Goal: Check status: Check status

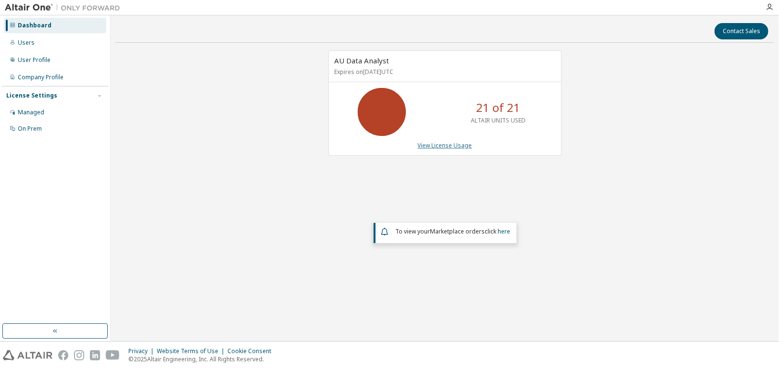
click at [451, 147] on link "View License Usage" at bounding box center [445, 145] width 54 height 8
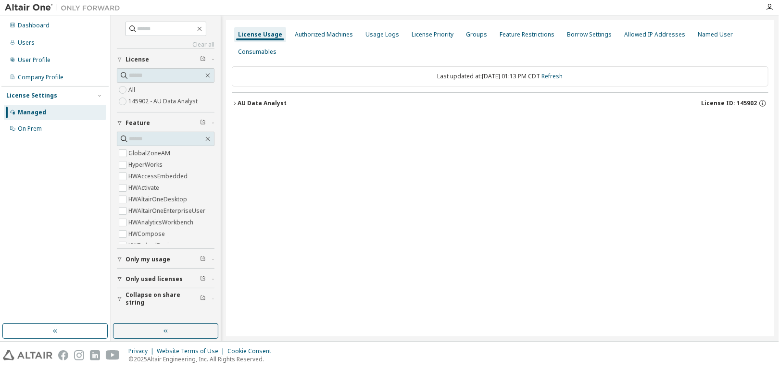
click at [234, 102] on icon "button" at bounding box center [235, 104] width 6 height 6
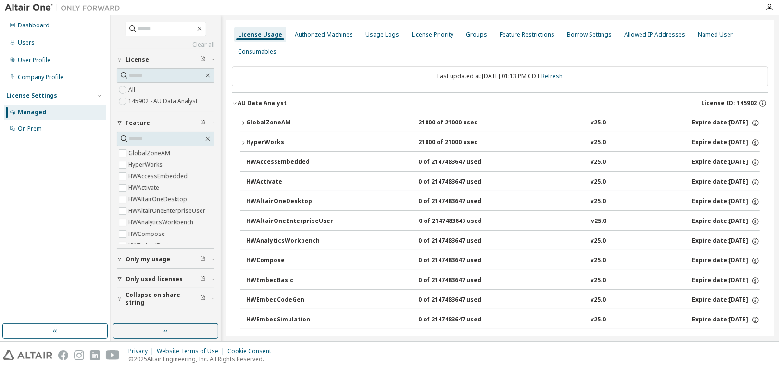
click at [241, 122] on icon "button" at bounding box center [243, 123] width 6 height 6
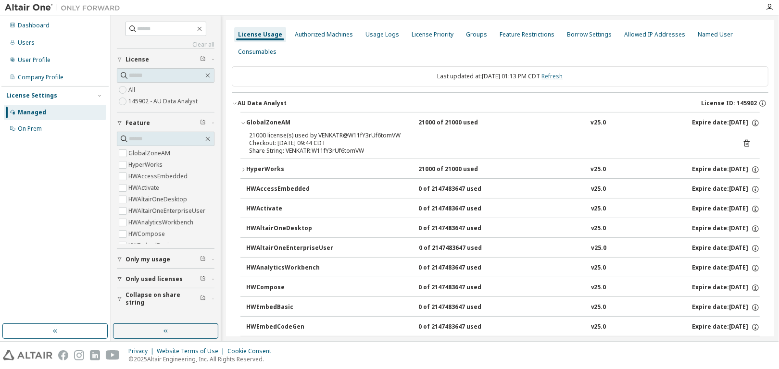
click at [563, 75] on link "Refresh" at bounding box center [552, 76] width 21 height 8
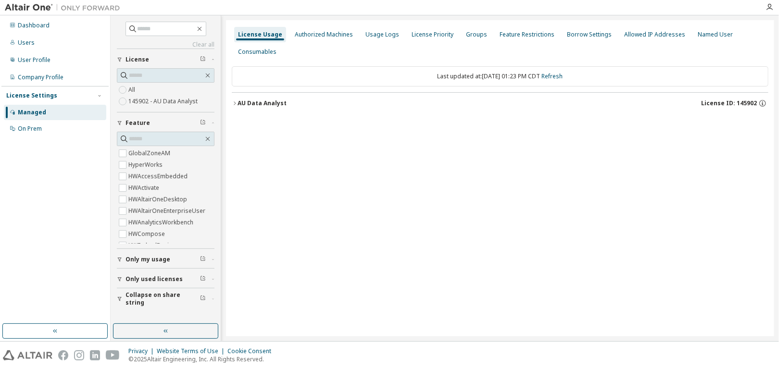
click at [234, 102] on icon "button" at bounding box center [235, 104] width 6 height 6
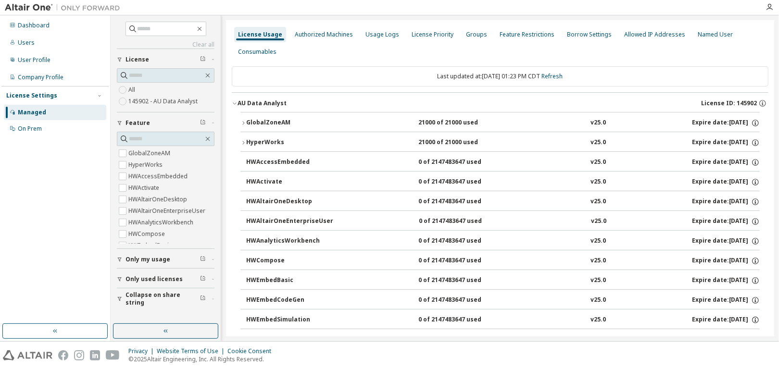
click at [242, 122] on icon "button" at bounding box center [243, 123] width 6 height 6
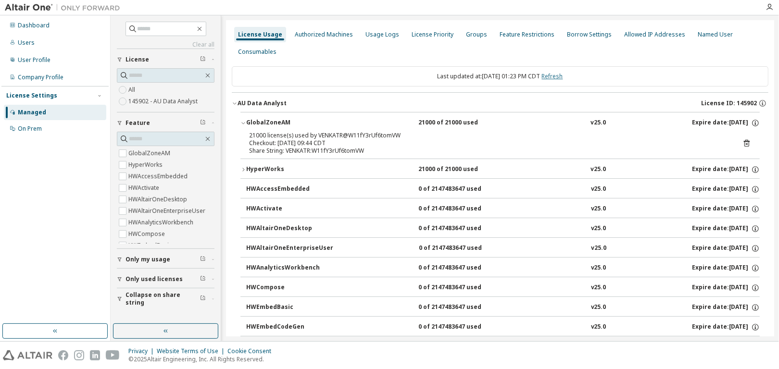
click at [559, 78] on link "Refresh" at bounding box center [552, 76] width 21 height 8
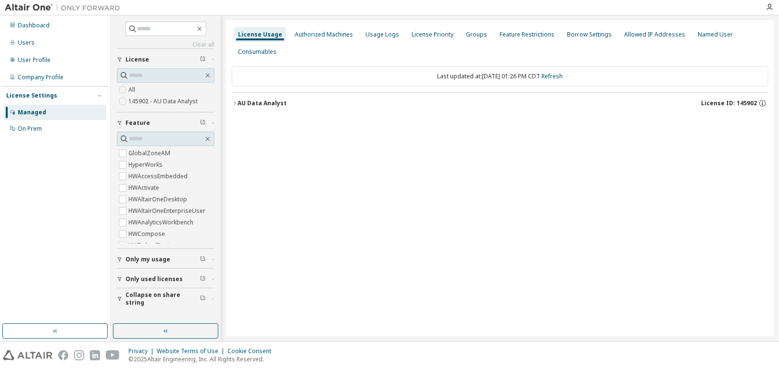
click at [234, 104] on icon "button" at bounding box center [235, 104] width 6 height 6
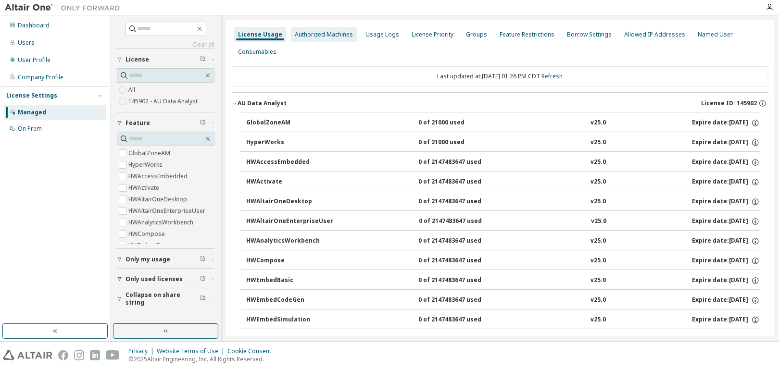
click at [324, 38] on div "Authorized Machines" at bounding box center [324, 35] width 58 height 8
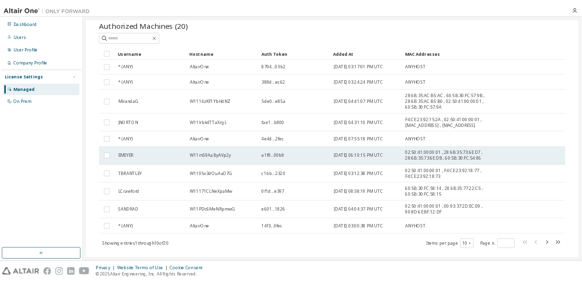
scroll to position [52, 0]
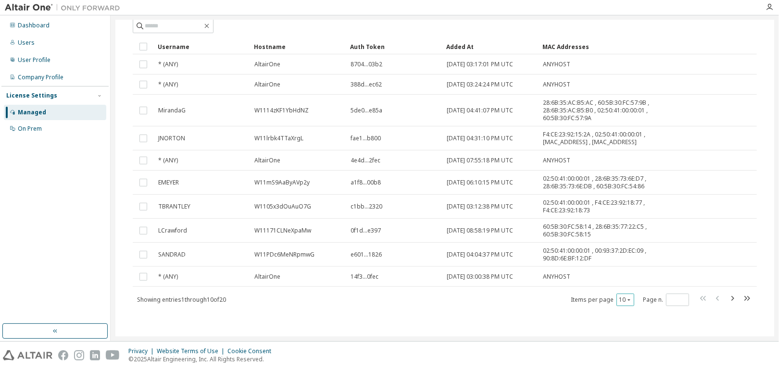
click at [628, 301] on icon "button" at bounding box center [629, 300] width 6 height 6
click at [626, 334] on div "30" at bounding box center [651, 335] width 77 height 12
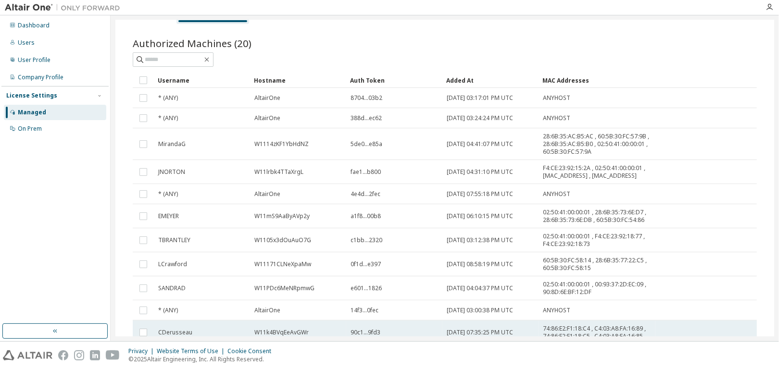
scroll to position [0, 0]
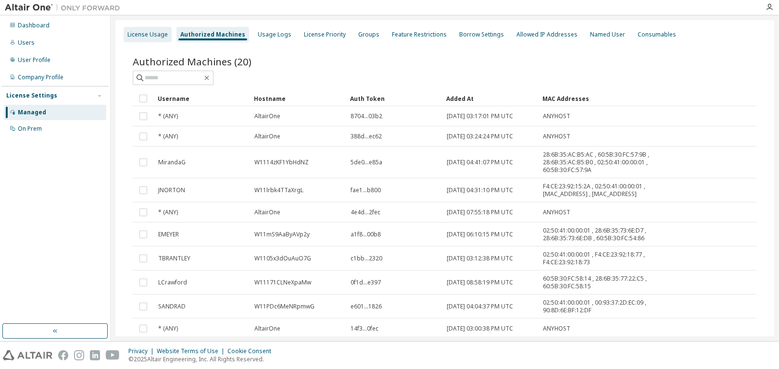
click at [150, 34] on div "License Usage" at bounding box center [147, 35] width 40 height 8
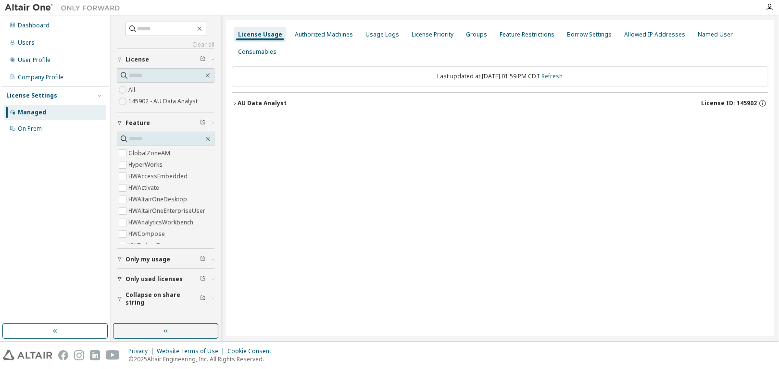
click at [562, 75] on link "Refresh" at bounding box center [552, 76] width 21 height 8
click at [236, 101] on icon "button" at bounding box center [235, 104] width 6 height 6
